Goal: Information Seeking & Learning: Learn about a topic

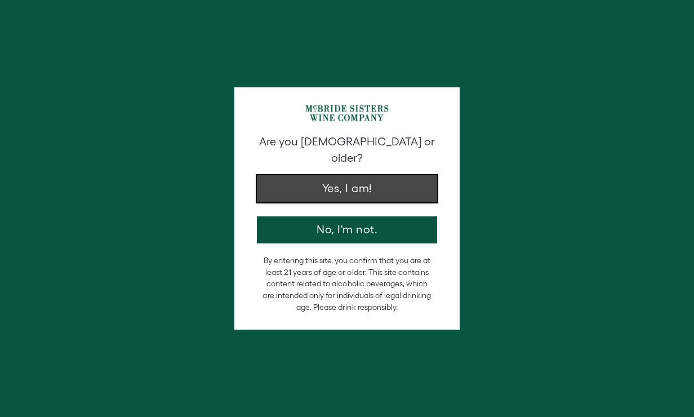
click at [373, 175] on button "Yes, I am!" at bounding box center [347, 188] width 180 height 27
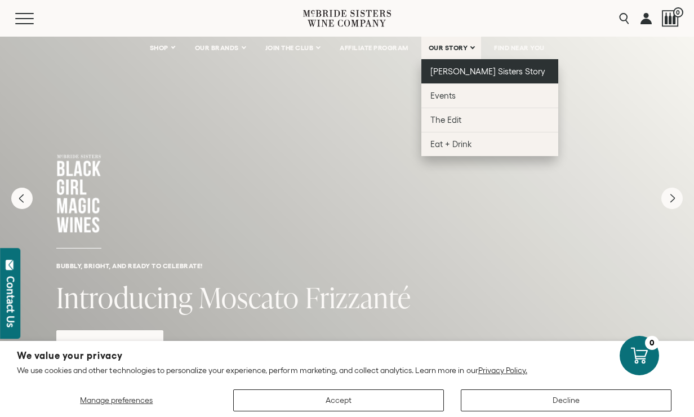
click at [442, 69] on span "[PERSON_NAME] Sisters Story" at bounding box center [489, 72] width 116 height 10
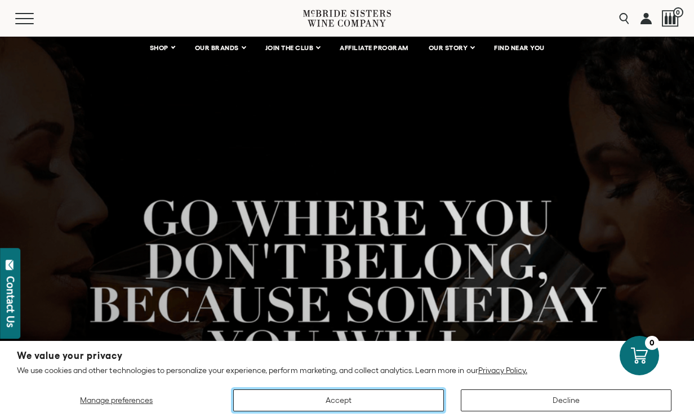
click at [317, 401] on button "Accept" at bounding box center [338, 400] width 211 height 22
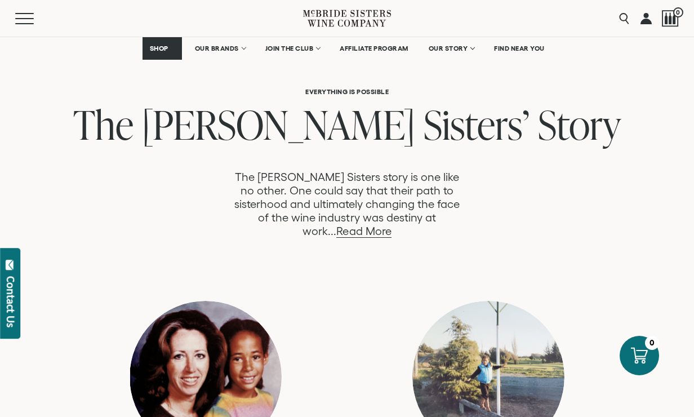
scroll to position [545, 0]
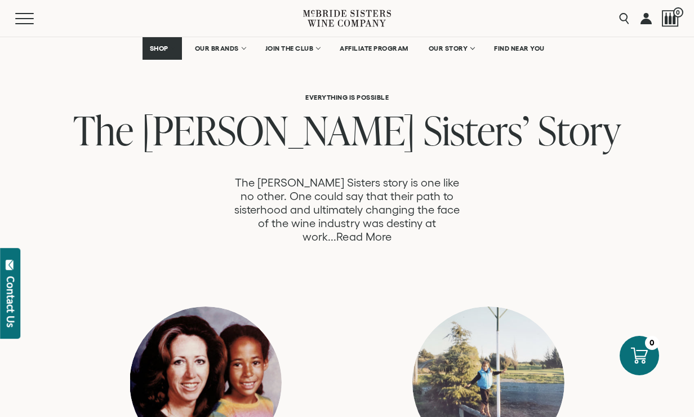
click at [391, 231] on link "Read More" at bounding box center [363, 237] width 55 height 13
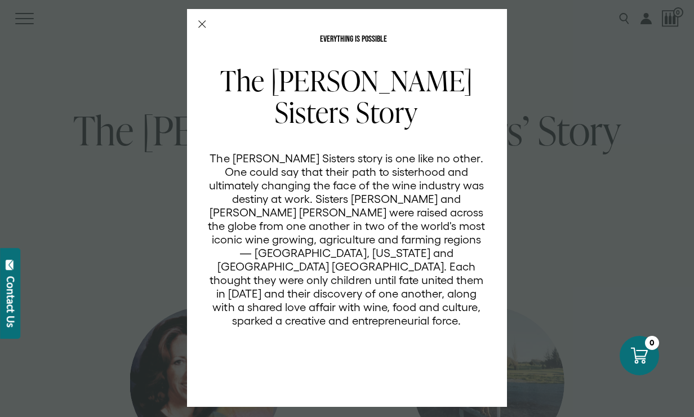
click at [588, 252] on div "EVERYTHING IS POSSIBLE The [PERSON_NAME] Sisters Story The [PERSON_NAME] Sister…" at bounding box center [347, 208] width 694 height 417
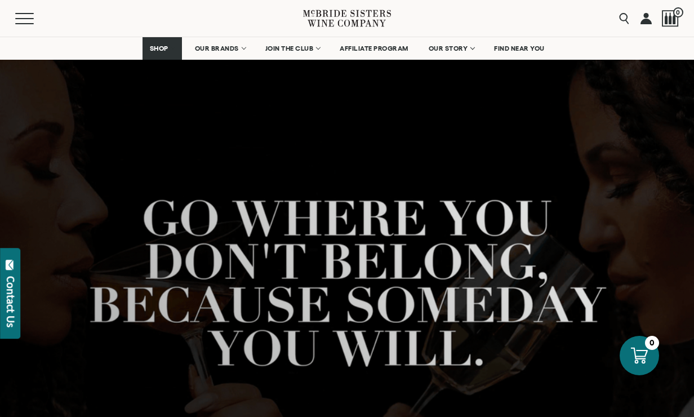
scroll to position [545, 0]
